Goal: Information Seeking & Learning: Learn about a topic

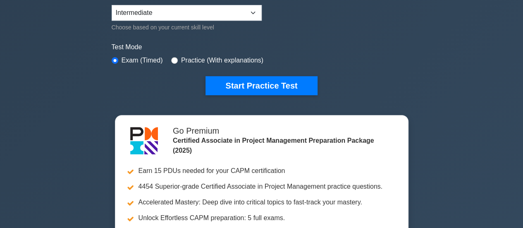
scroll to position [217, 0]
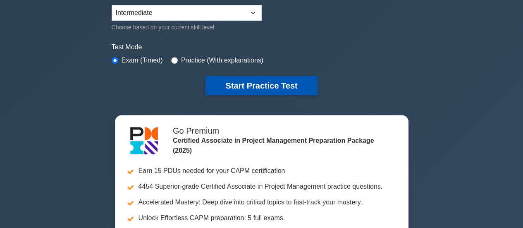
click at [237, 83] on button "Start Practice Test" at bounding box center [262, 85] width 112 height 19
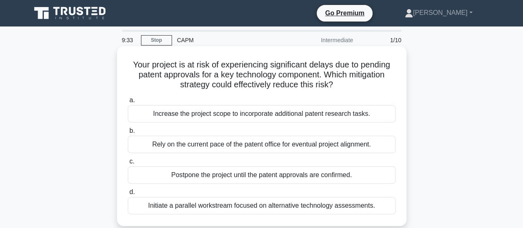
click at [188, 206] on div "Initiate a parallel workstream focused on alternative technology assessments." at bounding box center [262, 205] width 268 height 17
click at [128, 195] on input "d. Initiate a parallel workstream focused on alternative technology assessments." at bounding box center [128, 191] width 0 height 5
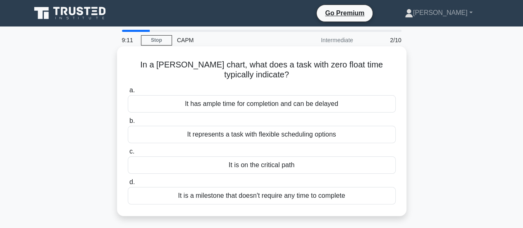
click at [229, 134] on div "It represents a task with flexible scheduling options" at bounding box center [262, 134] width 268 height 17
click at [128, 124] on input "b. It represents a task with flexible scheduling options" at bounding box center [128, 120] width 0 height 5
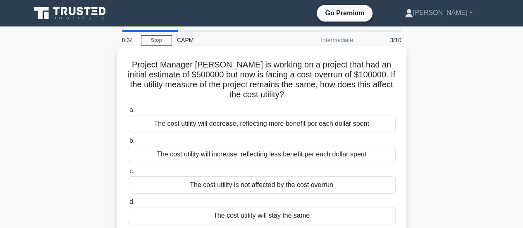
click at [209, 158] on div "The cost utility will increase, reflecting less benefit per each dollar spent" at bounding box center [262, 154] width 268 height 17
click at [128, 143] on input "b. The cost utility will increase, reflecting less benefit per each dollar spent" at bounding box center [128, 140] width 0 height 5
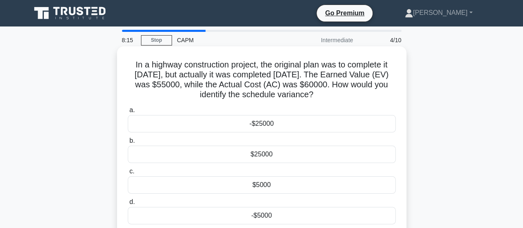
click at [228, 215] on div "-$5000" at bounding box center [262, 215] width 268 height 17
click at [128, 205] on input "d. -$5000" at bounding box center [128, 201] width 0 height 5
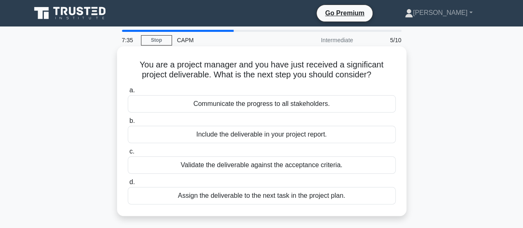
click at [224, 106] on div "Communicate the progress to all stakeholders." at bounding box center [262, 103] width 268 height 17
click at [128, 93] on input "a. Communicate the progress to all stakeholders." at bounding box center [128, 90] width 0 height 5
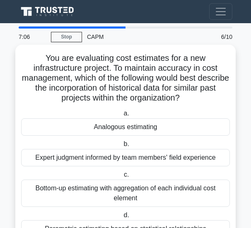
click at [94, 120] on div "Analogous estimating" at bounding box center [125, 126] width 208 height 17
click at [122, 116] on input "a. Analogous estimating" at bounding box center [122, 113] width 0 height 5
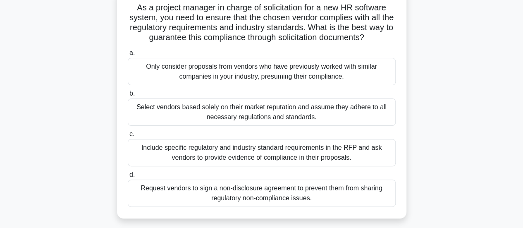
scroll to position [66, 0]
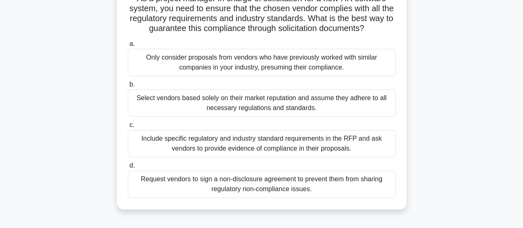
click at [294, 141] on div "Include specific regulatory and industry standard requirements in the RFP and a…" at bounding box center [262, 143] width 268 height 27
click at [128, 128] on input "c. Include specific regulatory and industry standard requirements in the RFP an…" at bounding box center [128, 124] width 0 height 5
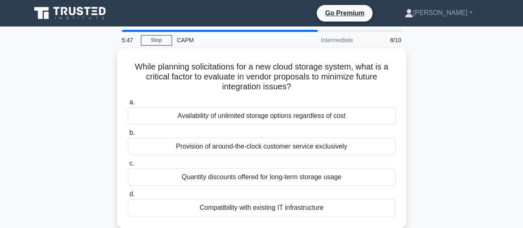
scroll to position [0, 0]
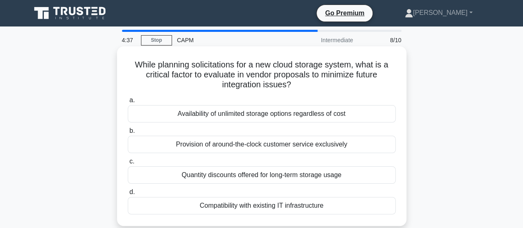
click at [339, 135] on label "b. Provision of around-the-clock customer service exclusively" at bounding box center [262, 139] width 268 height 27
click at [128, 134] on input "b. Provision of around-the-clock customer service exclusively" at bounding box center [128, 130] width 0 height 5
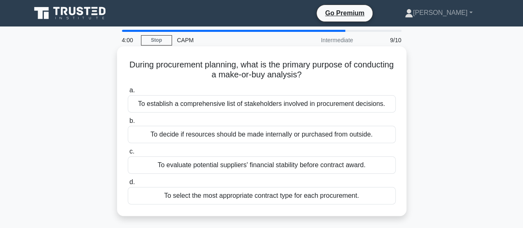
click at [280, 166] on div "To evaluate potential suppliers' financial stability before contract award." at bounding box center [262, 164] width 268 height 17
click at [128, 154] on input "c. To evaluate potential suppliers' financial stability before contract award." at bounding box center [128, 151] width 0 height 5
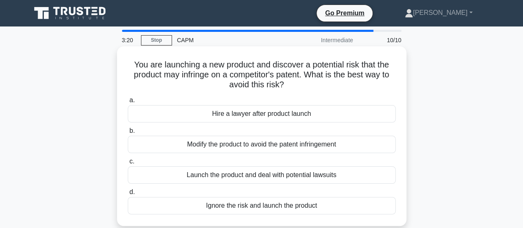
click at [293, 145] on div "Modify the product to avoid the patent infringement" at bounding box center [262, 144] width 268 height 17
click at [128, 134] on input "b. Modify the product to avoid the patent infringement" at bounding box center [128, 130] width 0 height 5
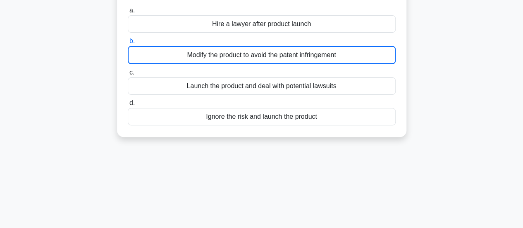
scroll to position [99, 0]
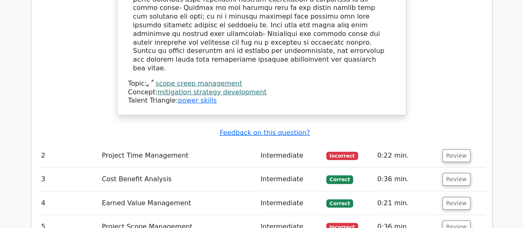
scroll to position [1047, 0]
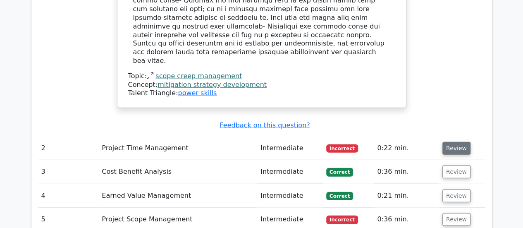
click at [449, 142] on button "Review" at bounding box center [456, 148] width 28 height 13
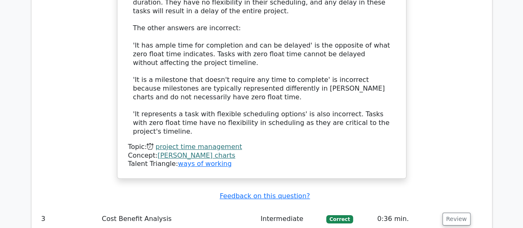
scroll to position [1515, 0]
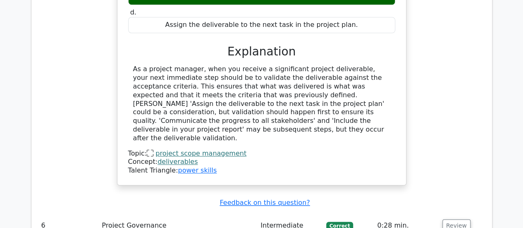
scroll to position [1934, 0]
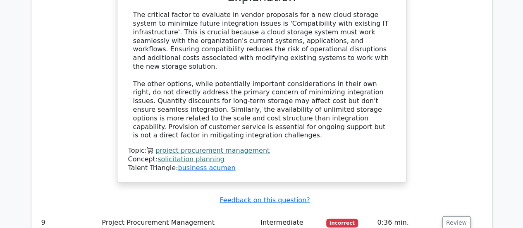
scroll to position [2369, 0]
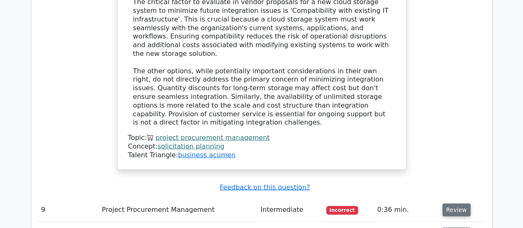
click at [453, 203] on button "Review" at bounding box center [456, 209] width 28 height 13
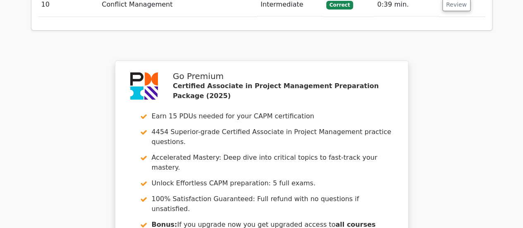
scroll to position [2976, 0]
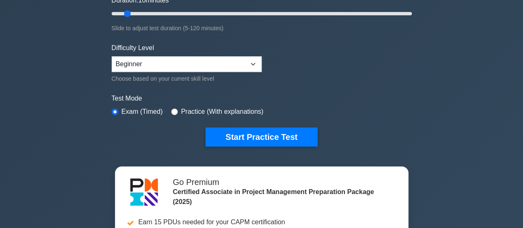
scroll to position [220, 0]
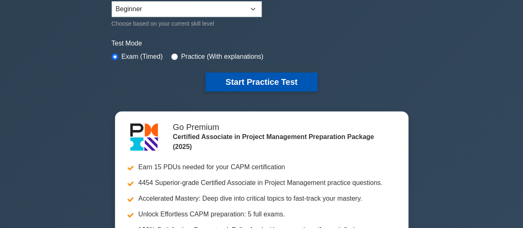
click at [239, 81] on button "Start Practice Test" at bounding box center [262, 81] width 112 height 19
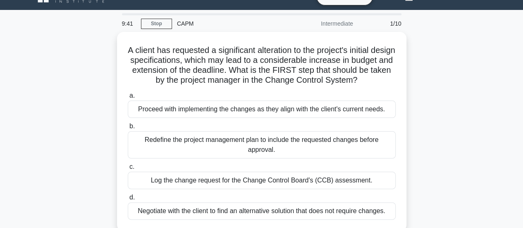
scroll to position [77, 0]
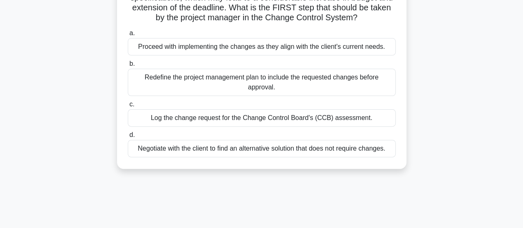
click at [222, 127] on div "Log the change request for the Change Control Board's (CCB) assessment." at bounding box center [262, 117] width 268 height 17
click at [128, 107] on input "c. Log the change request for the Change Control Board's (CCB) assessment." at bounding box center [128, 104] width 0 height 5
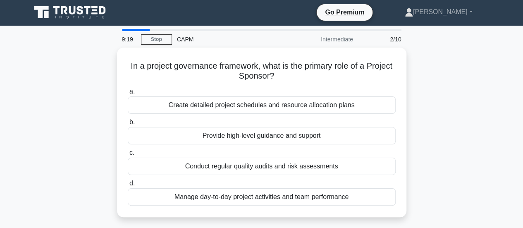
scroll to position [0, 0]
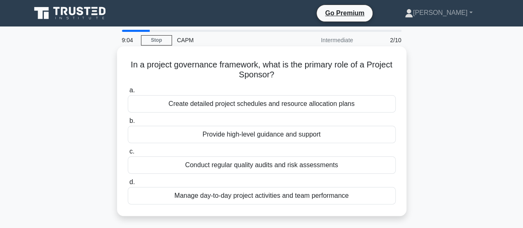
click at [237, 138] on div "Provide high-level guidance and support" at bounding box center [262, 134] width 268 height 17
click at [128, 124] on input "b. Provide high-level guidance and support" at bounding box center [128, 120] width 0 height 5
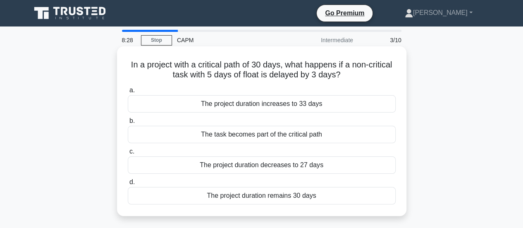
click at [261, 192] on div "The project duration remains 30 days" at bounding box center [262, 195] width 268 height 17
click at [128, 185] on input "d. The project duration remains 30 days" at bounding box center [128, 181] width 0 height 5
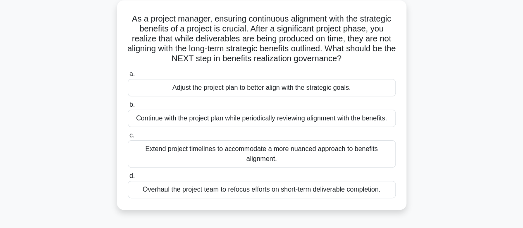
scroll to position [55, 0]
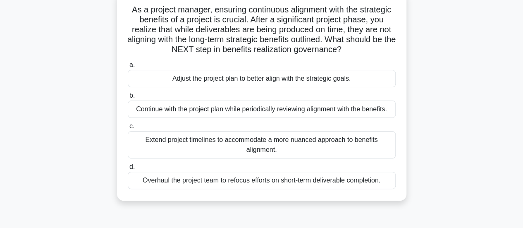
click at [323, 110] on div "Continue with the project plan while periodically reviewing alignment with the …" at bounding box center [262, 108] width 268 height 17
click at [128, 98] on input "b. Continue with the project plan while periodically reviewing alignment with t…" at bounding box center [128, 95] width 0 height 5
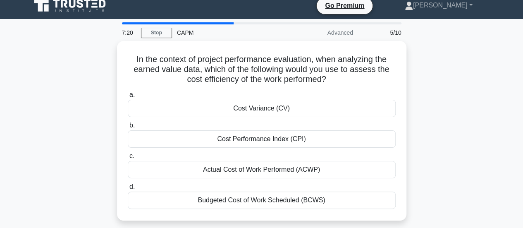
scroll to position [0, 0]
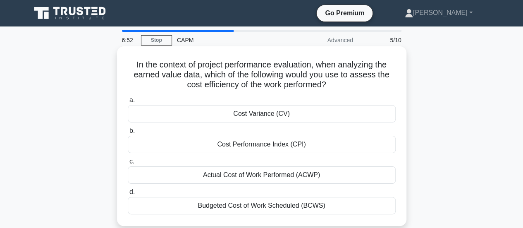
click at [272, 144] on div "Cost Performance Index (CPI)" at bounding box center [262, 144] width 268 height 17
click at [128, 134] on input "b. Cost Performance Index (CPI)" at bounding box center [128, 130] width 0 height 5
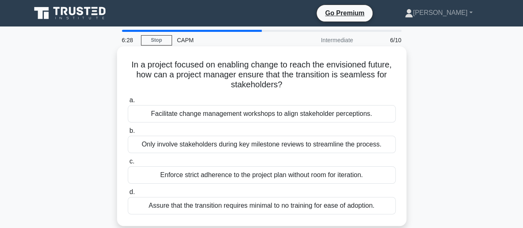
click at [246, 116] on div "Facilitate change management workshops to align stakeholder perceptions." at bounding box center [262, 113] width 268 height 17
click at [128, 103] on input "a. Facilitate change management workshops to align stakeholder perceptions." at bounding box center [128, 100] width 0 height 5
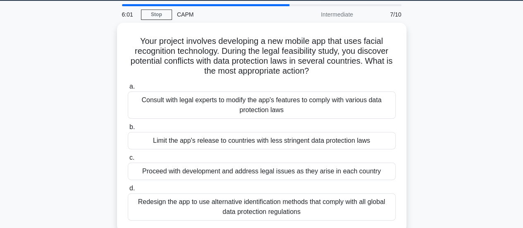
scroll to position [33, 0]
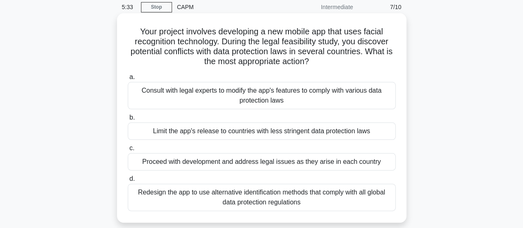
click at [304, 201] on div "Redesign the app to use alternative identification methods that comply with all…" at bounding box center [262, 197] width 268 height 27
click at [128, 182] on input "d. Redesign the app to use alternative identification methods that comply with …" at bounding box center [128, 178] width 0 height 5
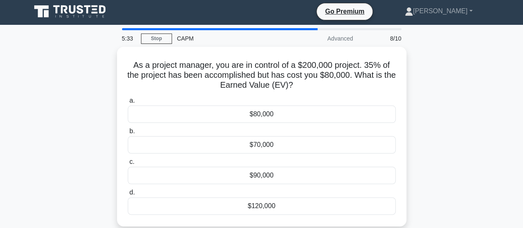
scroll to position [0, 0]
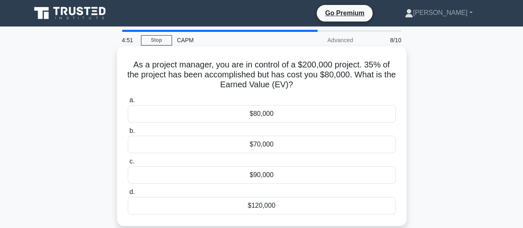
click at [252, 207] on div "$120,000" at bounding box center [262, 205] width 268 height 17
click at [128, 195] on input "d. $120,000" at bounding box center [128, 191] width 0 height 5
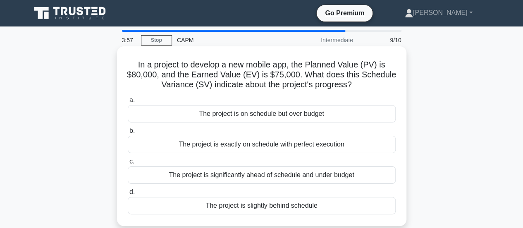
click at [269, 204] on div "The project is slightly behind schedule" at bounding box center [262, 205] width 268 height 17
click at [128, 195] on input "d. The project is slightly behind schedule" at bounding box center [128, 191] width 0 height 5
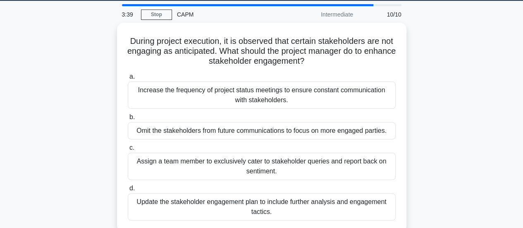
scroll to position [33, 0]
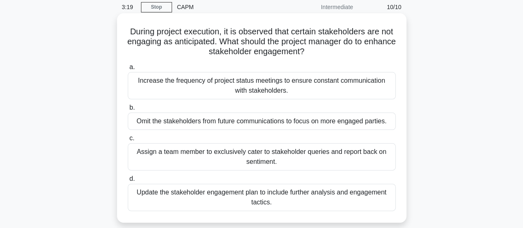
click at [266, 198] on div "Update the stakeholder engagement plan to include further analysis and engageme…" at bounding box center [262, 197] width 268 height 27
click at [128, 182] on input "d. Update the stakeholder engagement plan to include further analysis and engag…" at bounding box center [128, 178] width 0 height 5
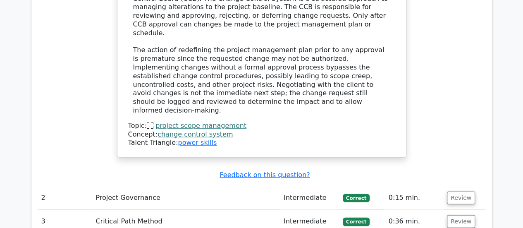
scroll to position [1102, 0]
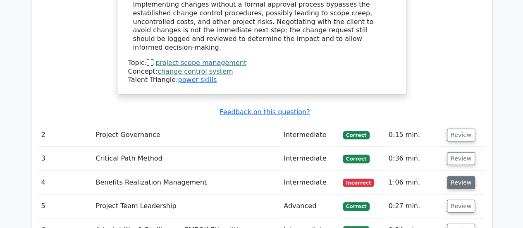
click at [452, 176] on button "Review" at bounding box center [461, 182] width 28 height 13
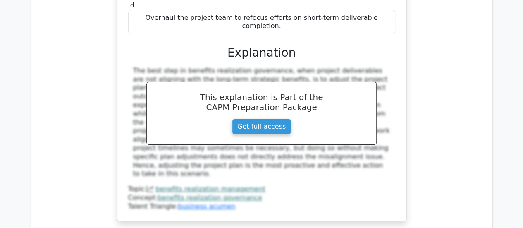
scroll to position [1538, 0]
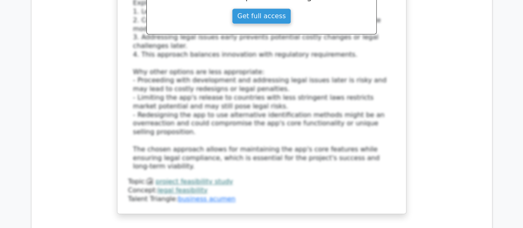
scroll to position [2072, 0]
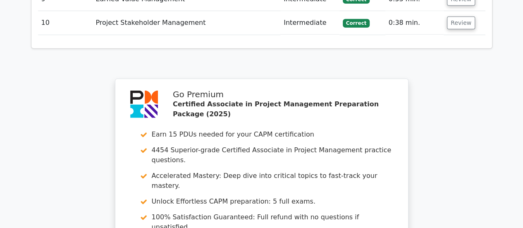
scroll to position [2696, 0]
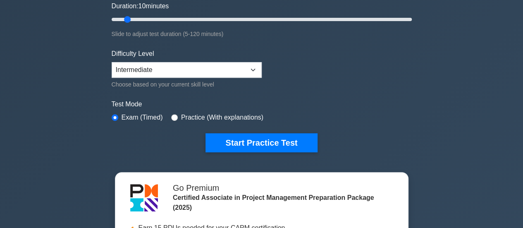
scroll to position [209, 0]
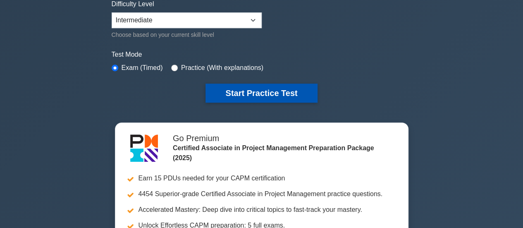
click at [232, 91] on button "Start Practice Test" at bounding box center [262, 93] width 112 height 19
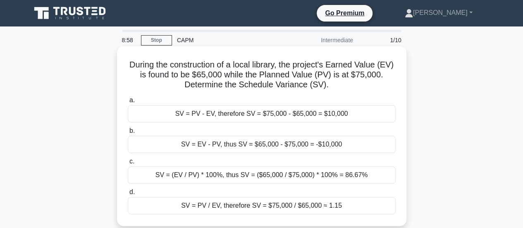
click at [195, 142] on div "SV = EV - PV, thus SV = $65,000 - $75,000 = -$10,000" at bounding box center [262, 144] width 268 height 17
click at [128, 134] on input "b. SV = EV - PV, thus SV = $65,000 - $75,000 = -$10,000" at bounding box center [128, 130] width 0 height 5
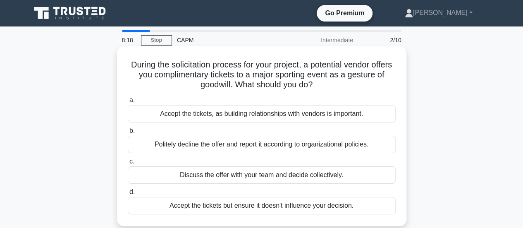
click at [191, 207] on div "Accept the tickets but ensure it doesn't influence your decision." at bounding box center [262, 205] width 268 height 17
click at [128, 195] on input "d. Accept the tickets but ensure it doesn't influence your decision." at bounding box center [128, 191] width 0 height 5
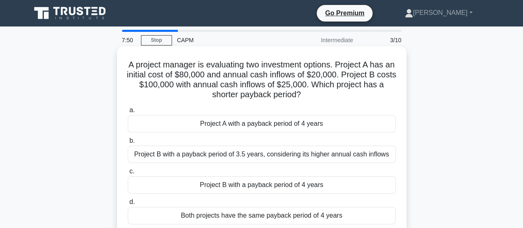
click at [192, 190] on div "Project B with a payback period of 4 years" at bounding box center [262, 184] width 268 height 17
click at [128, 174] on input "c. Project B with a payback period of 4 years" at bounding box center [128, 171] width 0 height 5
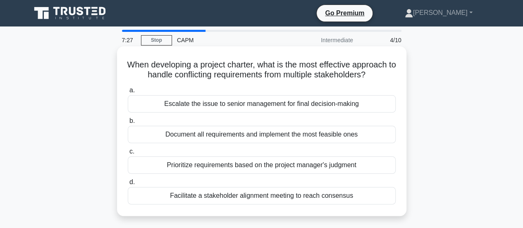
click at [209, 196] on div "Facilitate a stakeholder alignment meeting to reach consensus" at bounding box center [262, 195] width 268 height 17
click at [128, 185] on input "d. Facilitate a stakeholder alignment meeting to reach consensus" at bounding box center [128, 181] width 0 height 5
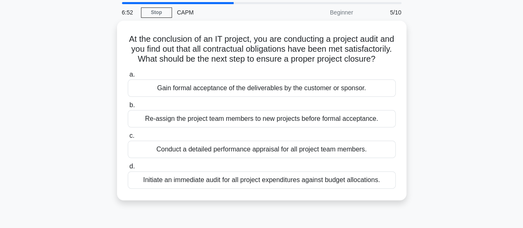
scroll to position [33, 0]
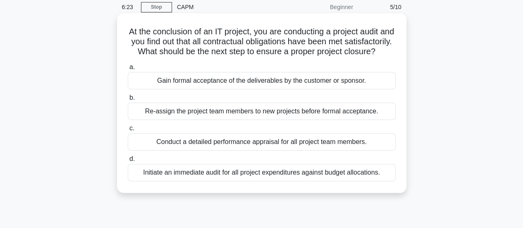
click at [247, 181] on div "Initiate an immediate audit for all project expenditures against budget allocat…" at bounding box center [262, 172] width 268 height 17
click at [128, 162] on input "d. Initiate an immediate audit for all project expenditures against budget allo…" at bounding box center [128, 158] width 0 height 5
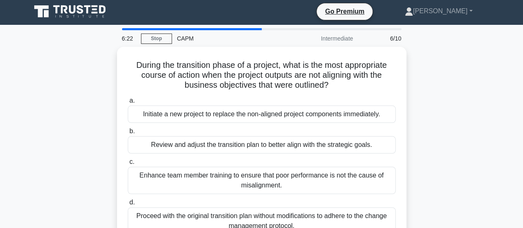
scroll to position [0, 0]
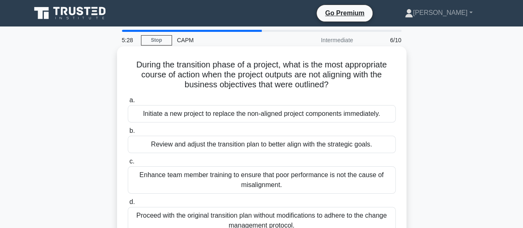
click at [212, 148] on div "Review and adjust the transition plan to better align with the strategic goals." at bounding box center [262, 144] width 268 height 17
click at [128, 134] on input "b. Review and adjust the transition plan to better align with the strategic goa…" at bounding box center [128, 130] width 0 height 5
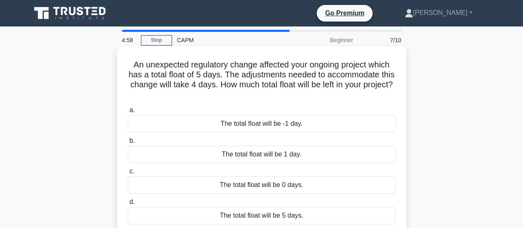
click at [227, 153] on div "The total float will be 1 day." at bounding box center [262, 154] width 268 height 17
click at [128, 143] on input "b. The total float will be 1 day." at bounding box center [128, 140] width 0 height 5
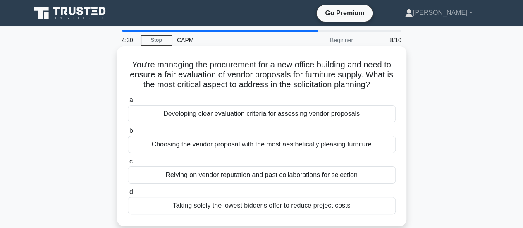
click at [209, 113] on div "Developing clear evaluation criteria for assessing vendor proposals" at bounding box center [262, 113] width 268 height 17
click at [128, 103] on input "a. Developing clear evaluation criteria for assessing vendor proposals" at bounding box center [128, 100] width 0 height 5
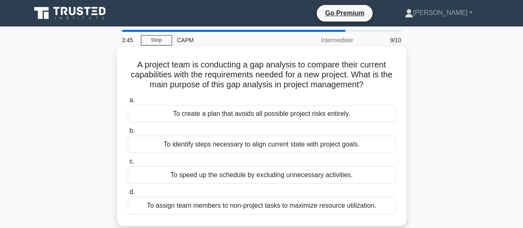
click at [260, 146] on div "To identify steps necessary to align current state with project goals." at bounding box center [262, 144] width 268 height 17
click at [128, 134] on input "b. To identify steps necessary to align current state with project goals." at bounding box center [128, 130] width 0 height 5
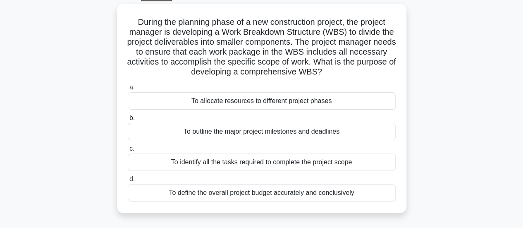
scroll to position [50, 0]
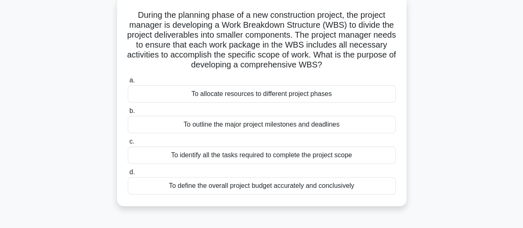
click at [263, 158] on div "To identify all the tasks required to complete the project scope" at bounding box center [262, 154] width 268 height 17
click at [128, 144] on input "c. To identify all the tasks required to complete the project scope" at bounding box center [128, 141] width 0 height 5
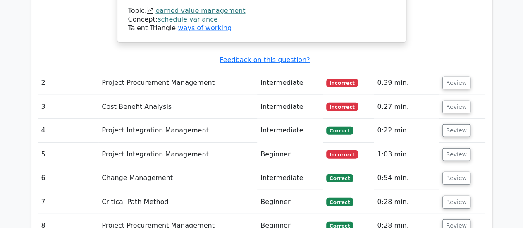
scroll to position [1047, 0]
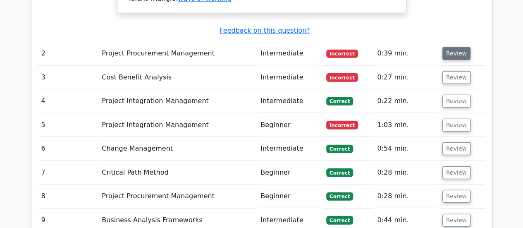
click at [451, 47] on button "Review" at bounding box center [456, 53] width 28 height 13
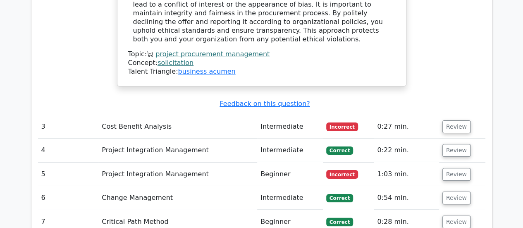
scroll to position [1322, 0]
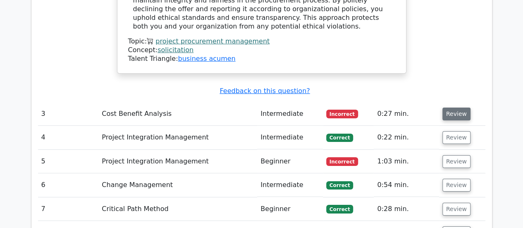
click at [452, 108] on button "Review" at bounding box center [456, 114] width 28 height 13
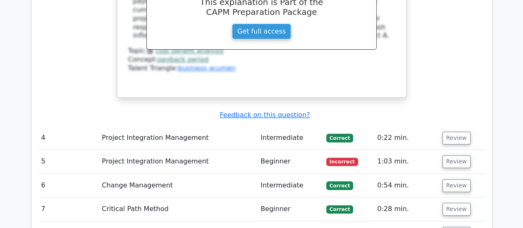
scroll to position [1692, 0]
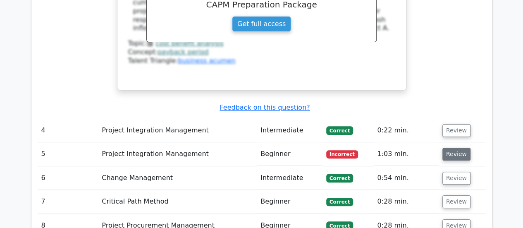
click at [452, 148] on button "Review" at bounding box center [456, 154] width 28 height 13
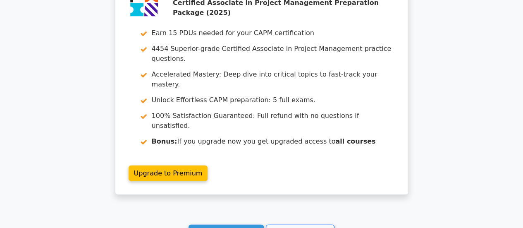
scroll to position [2498, 0]
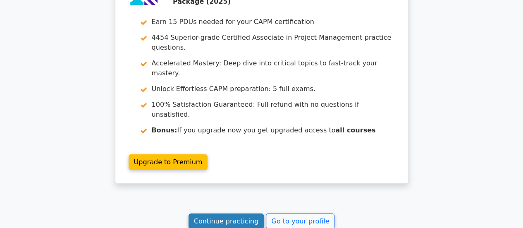
click at [206, 213] on link "Continue practicing" at bounding box center [227, 221] width 76 height 16
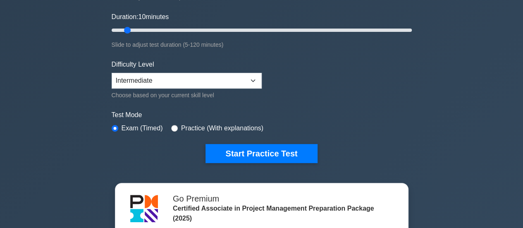
scroll to position [165, 0]
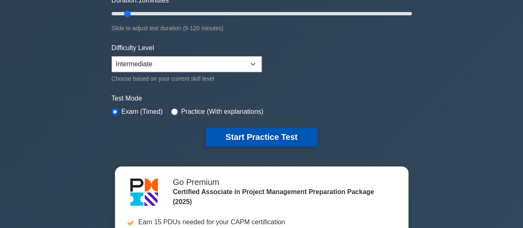
click at [240, 132] on button "Start Practice Test" at bounding box center [262, 136] width 112 height 19
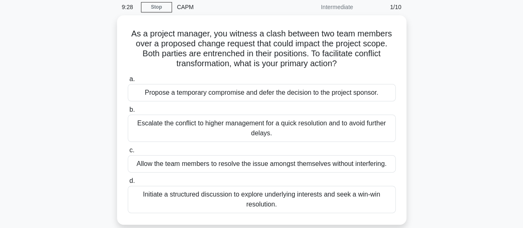
scroll to position [50, 0]
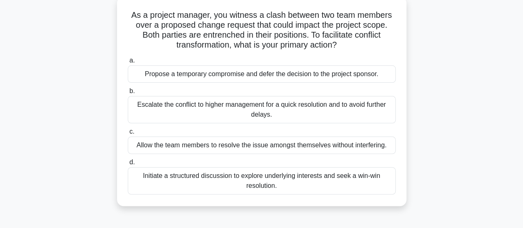
click at [312, 178] on div "Initiate a structured discussion to explore underlying interests and seek a win…" at bounding box center [262, 180] width 268 height 27
click at [128, 165] on input "d. Initiate a structured discussion to explore underlying interests and seek a …" at bounding box center [128, 162] width 0 height 5
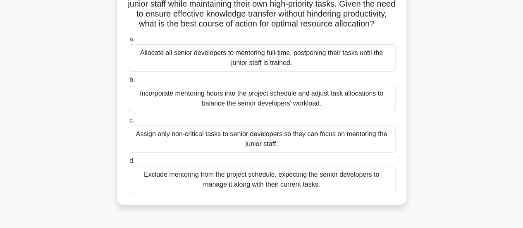
scroll to position [105, 0]
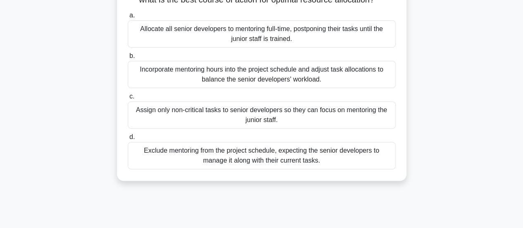
click at [279, 80] on div "Incorporate mentoring hours into the project schedule and adjust task allocatio…" at bounding box center [262, 74] width 268 height 27
click at [128, 59] on input "b. Incorporate mentoring hours into the project schedule and adjust task alloca…" at bounding box center [128, 55] width 0 height 5
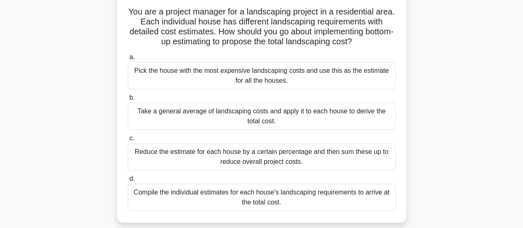
scroll to position [60, 0]
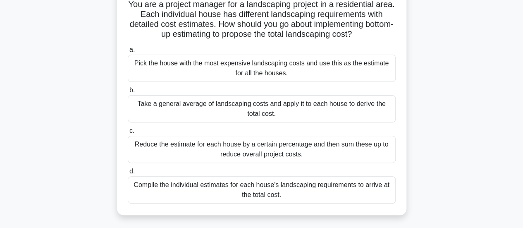
click at [213, 189] on div "Compile the individual estimates for each house's landscaping requirements to a…" at bounding box center [262, 189] width 268 height 27
click at [128, 174] on input "d. Compile the individual estimates for each house's landscaping requirements t…" at bounding box center [128, 171] width 0 height 5
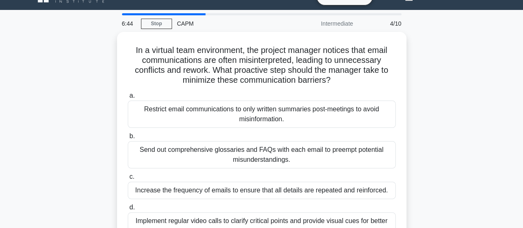
scroll to position [33, 0]
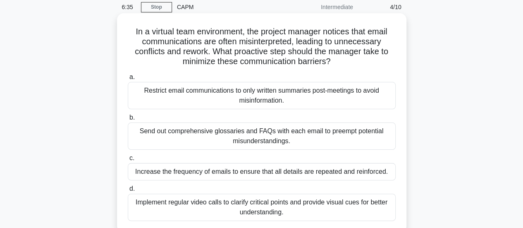
click at [204, 138] on div "Send out comprehensive glossaries and FAQs with each email to preempt potential…" at bounding box center [262, 135] width 268 height 27
click at [128, 120] on input "b. Send out comprehensive glossaries and FAQs with each email to preempt potent…" at bounding box center [128, 117] width 0 height 5
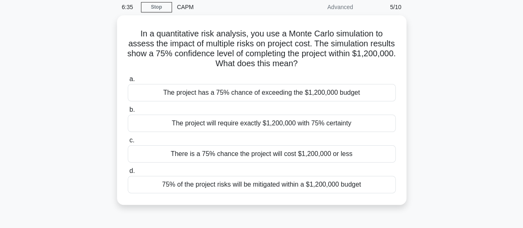
scroll to position [0, 0]
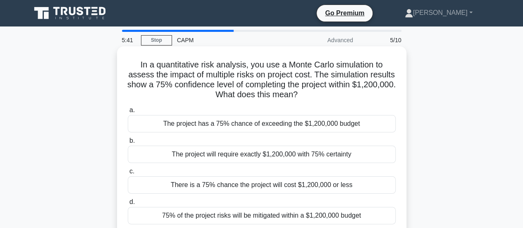
click at [268, 214] on div "75% of the project risks will be mitigated within a $1,200,000 budget" at bounding box center [262, 215] width 268 height 17
click at [128, 205] on input "d. 75% of the project risks will be mitigated within a $1,200,000 budget" at bounding box center [128, 201] width 0 height 5
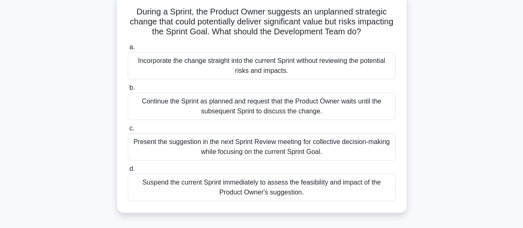
scroll to position [60, 0]
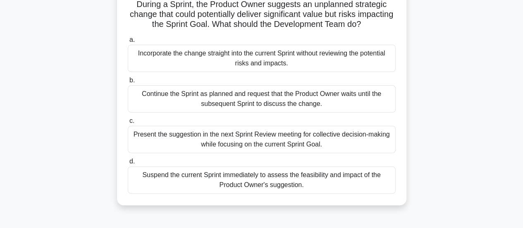
click at [248, 143] on div "Present the suggestion in the next Sprint Review meeting for collective decisio…" at bounding box center [262, 139] width 268 height 27
click at [128, 124] on input "c. Present the suggestion in the next Sprint Review meeting for collective deci…" at bounding box center [128, 120] width 0 height 5
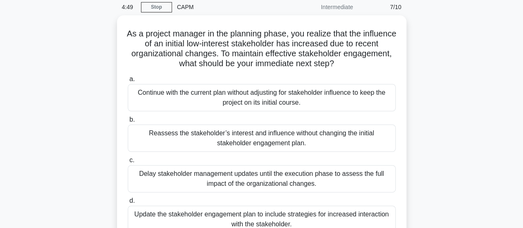
scroll to position [50, 0]
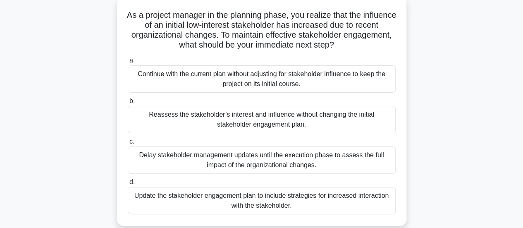
click at [314, 206] on div "Update the stakeholder engagement plan to include strategies for increased inte…" at bounding box center [262, 200] width 268 height 27
click at [128, 185] on input "d. Update the stakeholder engagement plan to include strategies for increased i…" at bounding box center [128, 181] width 0 height 5
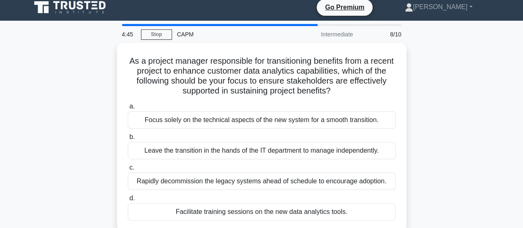
scroll to position [0, 0]
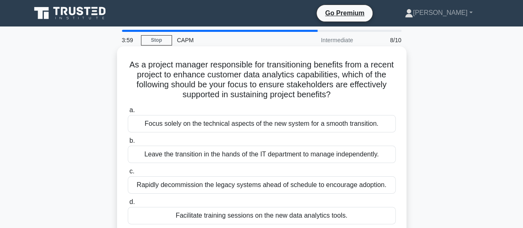
click at [286, 214] on div "Facilitate training sessions on the new data analytics tools." at bounding box center [262, 215] width 268 height 17
click at [128, 205] on input "d. Facilitate training sessions on the new data analytics tools." at bounding box center [128, 201] width 0 height 5
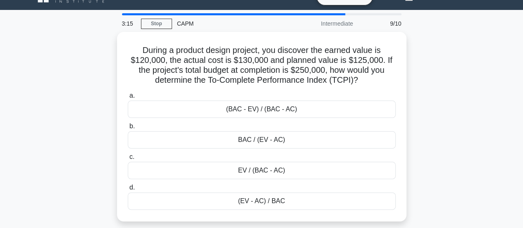
scroll to position [33, 0]
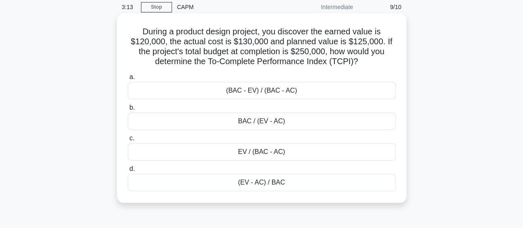
click at [277, 126] on div "BAC / (EV - AC)" at bounding box center [262, 120] width 268 height 17
click at [128, 110] on input "b. BAC / (EV - AC)" at bounding box center [128, 107] width 0 height 5
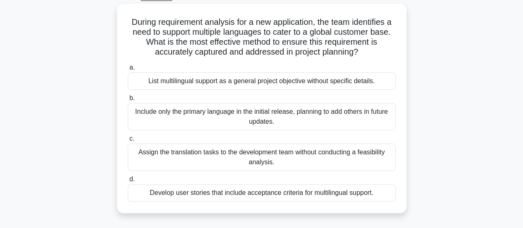
scroll to position [50, 0]
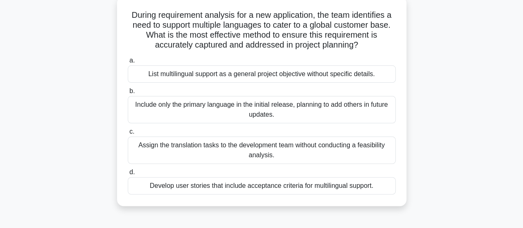
click at [309, 105] on div "Include only the primary language in the initial release, planning to add other…" at bounding box center [262, 109] width 268 height 27
click at [128, 94] on input "b. Include only the primary language in the initial release, planning to add ot…" at bounding box center [128, 90] width 0 height 5
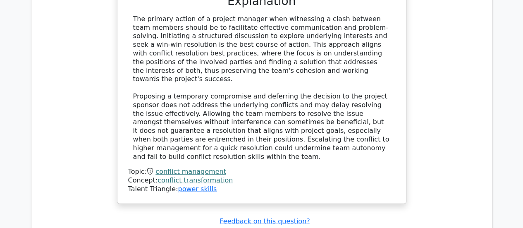
scroll to position [1069, 0]
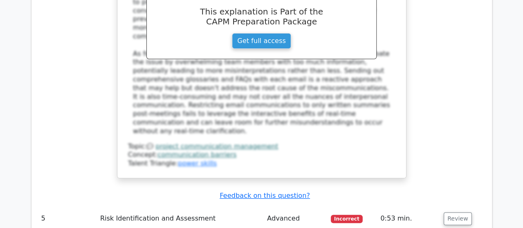
scroll to position [1609, 0]
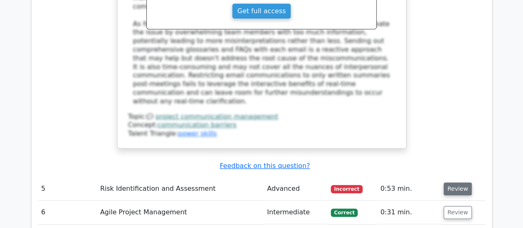
click at [450, 182] on button "Review" at bounding box center [458, 188] width 28 height 13
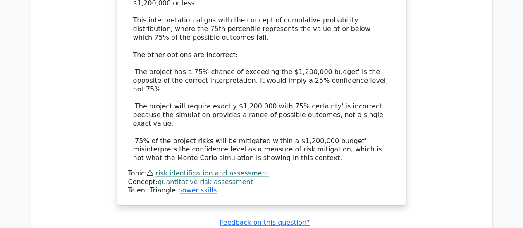
scroll to position [2127, 0]
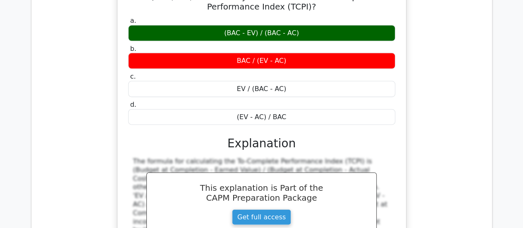
scroll to position [2474, 0]
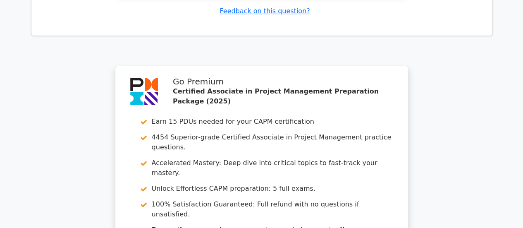
scroll to position [3257, 0]
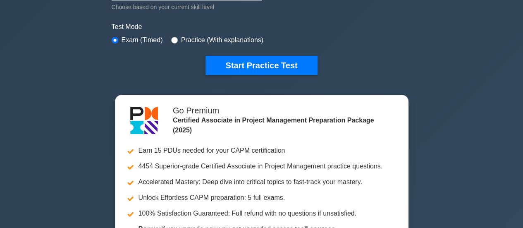
scroll to position [242, 0]
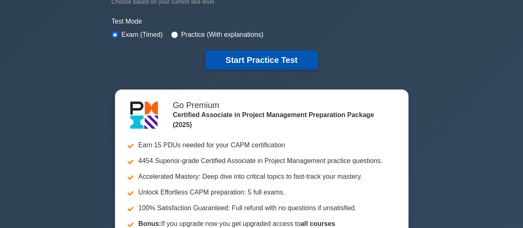
click at [259, 55] on button "Start Practice Test" at bounding box center [262, 59] width 112 height 19
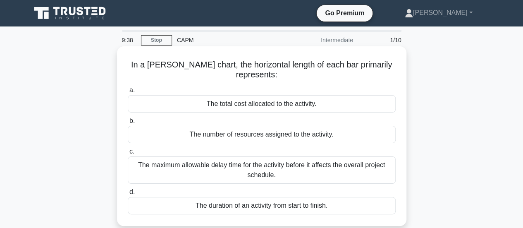
click at [260, 169] on div "The maximum allowable delay time for the activity before it affects the overall…" at bounding box center [262, 169] width 268 height 27
click at [128, 154] on input "c. The maximum allowable delay time for the activity before it affects the over…" at bounding box center [128, 151] width 0 height 5
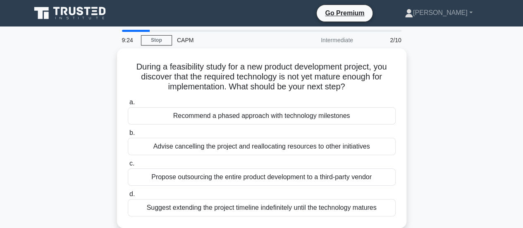
click at [260, 169] on div "Propose outsourcing the entire product development to a third-party vendor" at bounding box center [262, 176] width 268 height 17
click at [128, 166] on input "c. Propose outsourcing the entire product development to a third-party vendor" at bounding box center [128, 163] width 0 height 5
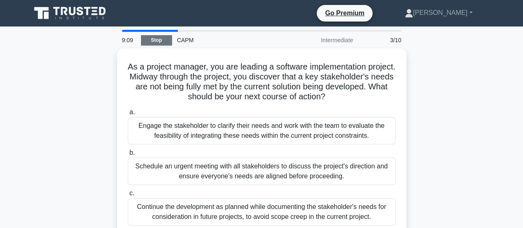
click at [148, 40] on link "Stop" at bounding box center [156, 40] width 31 height 10
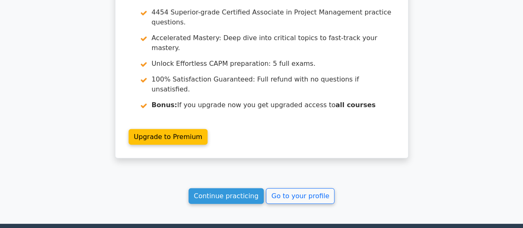
scroll to position [1146, 0]
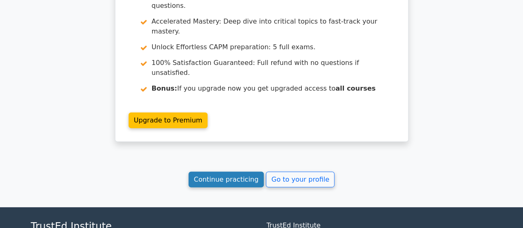
click at [213, 172] on link "Continue practicing" at bounding box center [227, 180] width 76 height 16
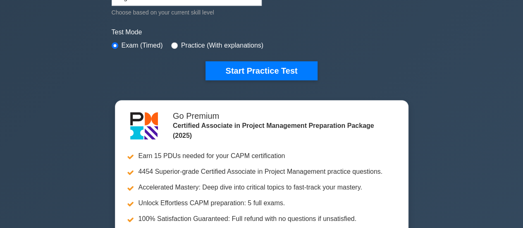
scroll to position [265, 0]
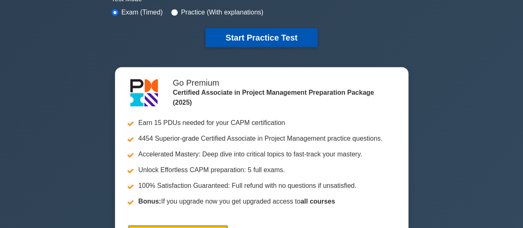
click at [237, 34] on button "Start Practice Test" at bounding box center [262, 37] width 112 height 19
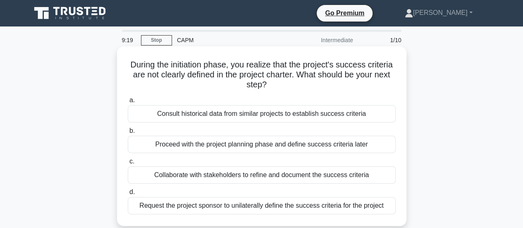
click at [264, 176] on div "Collaborate with stakeholders to refine and document the success criteria" at bounding box center [262, 174] width 268 height 17
click at [128, 164] on input "c. Collaborate with stakeholders to refine and document the success criteria" at bounding box center [128, 161] width 0 height 5
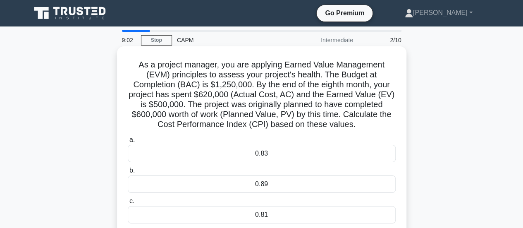
click at [273, 215] on div "0.81" at bounding box center [262, 214] width 268 height 17
click at [128, 204] on input "c. 0.81" at bounding box center [128, 200] width 0 height 5
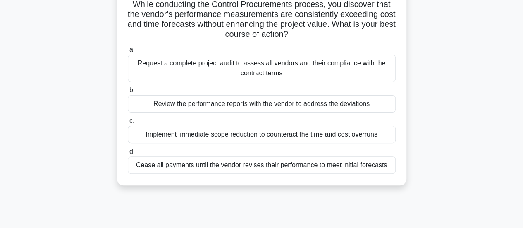
scroll to position [55, 0]
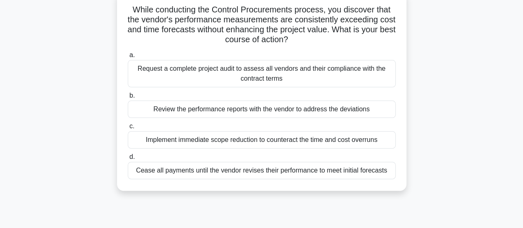
click at [244, 113] on div "Review the performance reports with the vendor to address the deviations" at bounding box center [262, 108] width 268 height 17
click at [128, 98] on input "b. Review the performance reports with the vendor to address the deviations" at bounding box center [128, 95] width 0 height 5
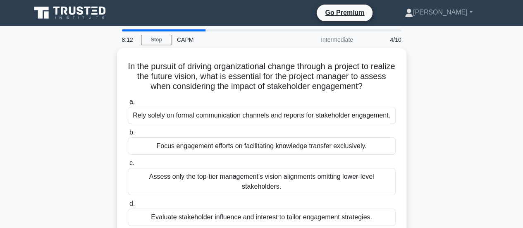
scroll to position [0, 0]
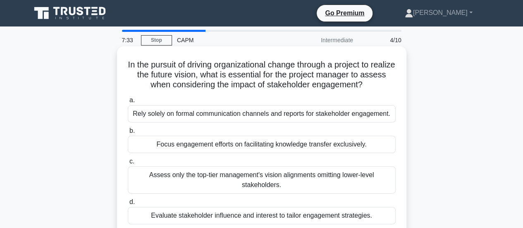
click at [286, 215] on div "Evaluate stakeholder influence and interest to tailor engagement strategies." at bounding box center [262, 215] width 268 height 17
click at [128, 205] on input "d. Evaluate stakeholder influence and interest to tailor engagement strategies." at bounding box center [128, 201] width 0 height 5
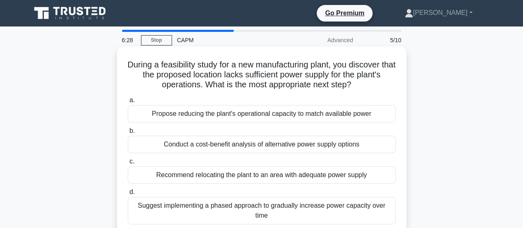
click at [242, 145] on div "Conduct a cost-benefit analysis of alternative power supply options" at bounding box center [262, 144] width 268 height 17
click at [128, 134] on input "b. Conduct a cost-benefit analysis of alternative power supply options" at bounding box center [128, 130] width 0 height 5
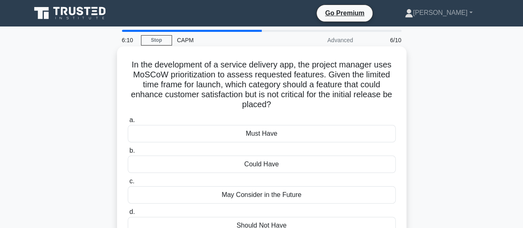
click at [253, 169] on div "Could Have" at bounding box center [262, 163] width 268 height 17
click at [128, 153] on input "b. Could Have" at bounding box center [128, 150] width 0 height 5
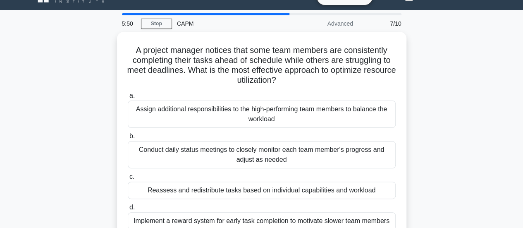
scroll to position [38, 0]
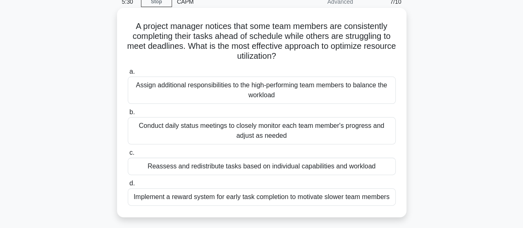
click at [316, 167] on div "Reassess and redistribute tasks based on individual capabilities and workload" at bounding box center [262, 166] width 268 height 17
click at [128, 155] on input "c. Reassess and redistribute tasks based on individual capabilities and workload" at bounding box center [128, 152] width 0 height 5
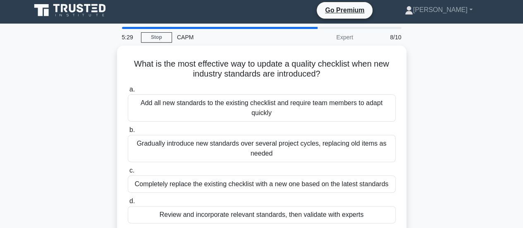
scroll to position [0, 0]
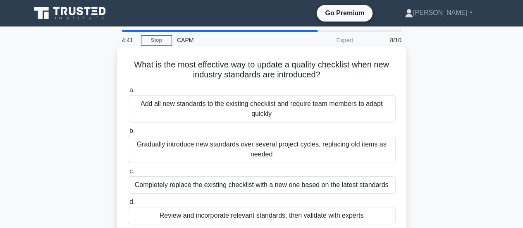
click at [284, 219] on div "Review and incorporate relevant standards, then validate with experts" at bounding box center [262, 215] width 268 height 17
click at [128, 205] on input "d. Review and incorporate relevant standards, then validate with experts" at bounding box center [128, 201] width 0 height 5
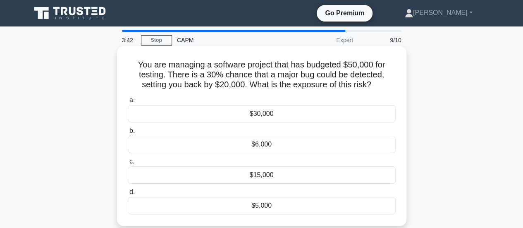
click at [231, 174] on div "$15,000" at bounding box center [262, 174] width 268 height 17
click at [128, 164] on input "c. $15,000" at bounding box center [128, 161] width 0 height 5
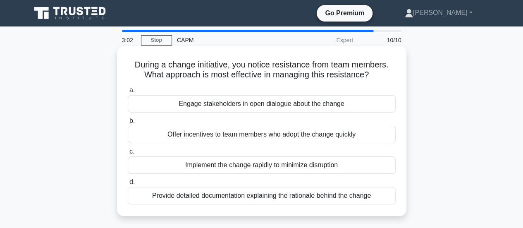
click at [211, 195] on div "Provide detailed documentation explaining the rationale behind the change" at bounding box center [262, 195] width 268 height 17
click at [128, 185] on input "d. Provide detailed documentation explaining the rationale behind the change" at bounding box center [128, 181] width 0 height 5
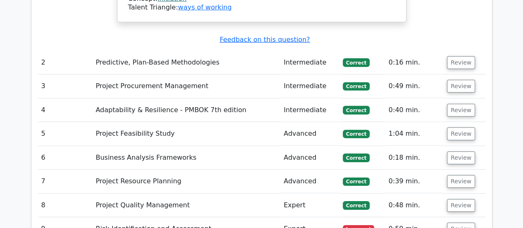
scroll to position [1256, 0]
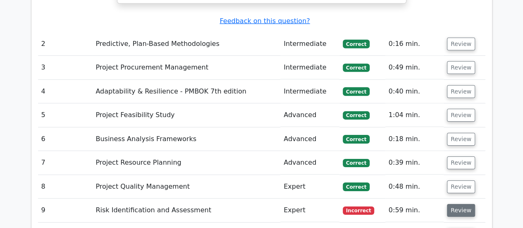
click at [460, 204] on button "Review" at bounding box center [461, 210] width 28 height 13
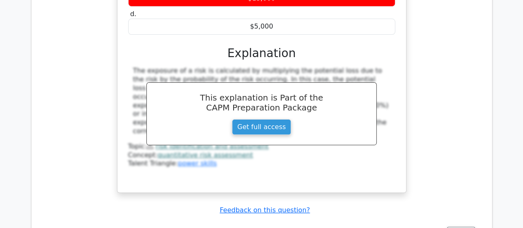
scroll to position [1585, 0]
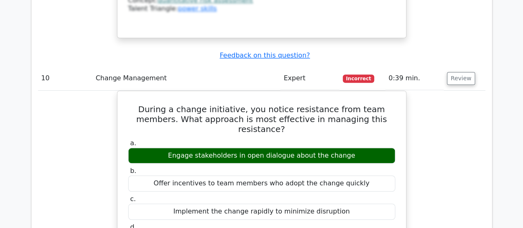
scroll to position [1734, 0]
